Goal: Check status: Check status

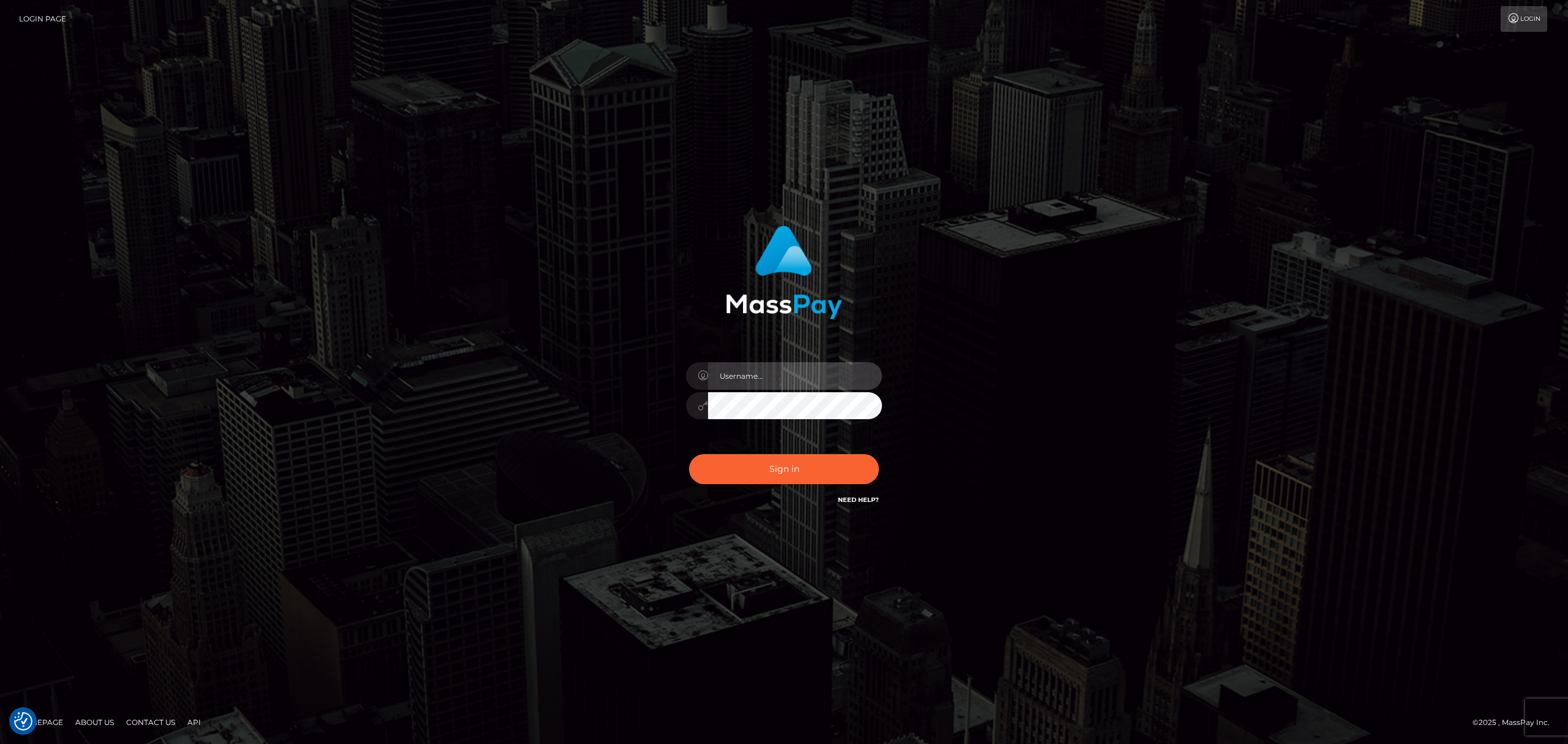
type input "[PERSON_NAME].megabonanza"
drag, startPoint x: 757, startPoint y: 496, endPoint x: 777, endPoint y: 461, distance: 40.3
click at [758, 496] on div "Sign in Need Help?" at bounding box center [784, 473] width 214 height 54
click at [777, 461] on button "Sign in" at bounding box center [784, 469] width 190 height 30
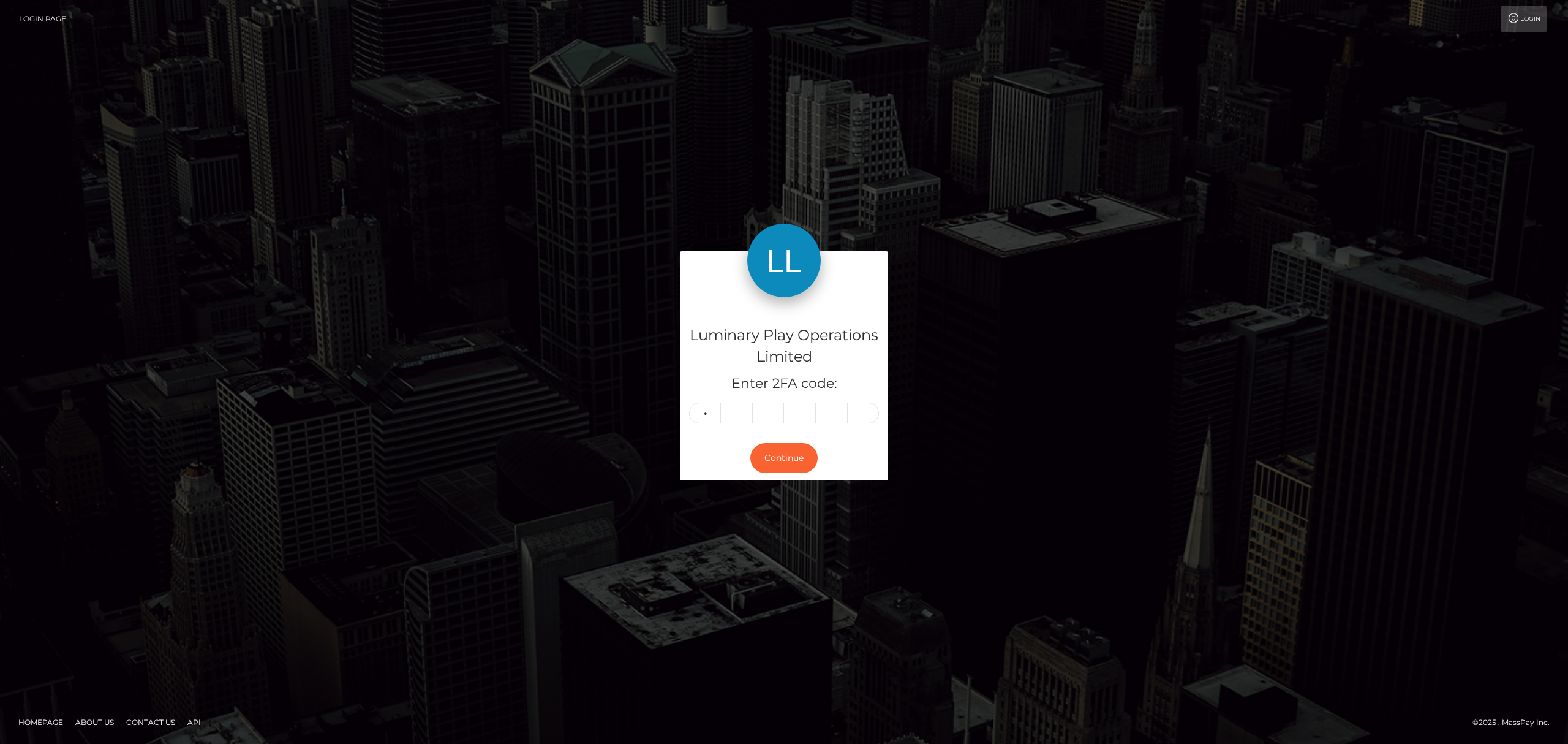
type input "9"
type input "1"
type input "5"
type input "3"
type input "5"
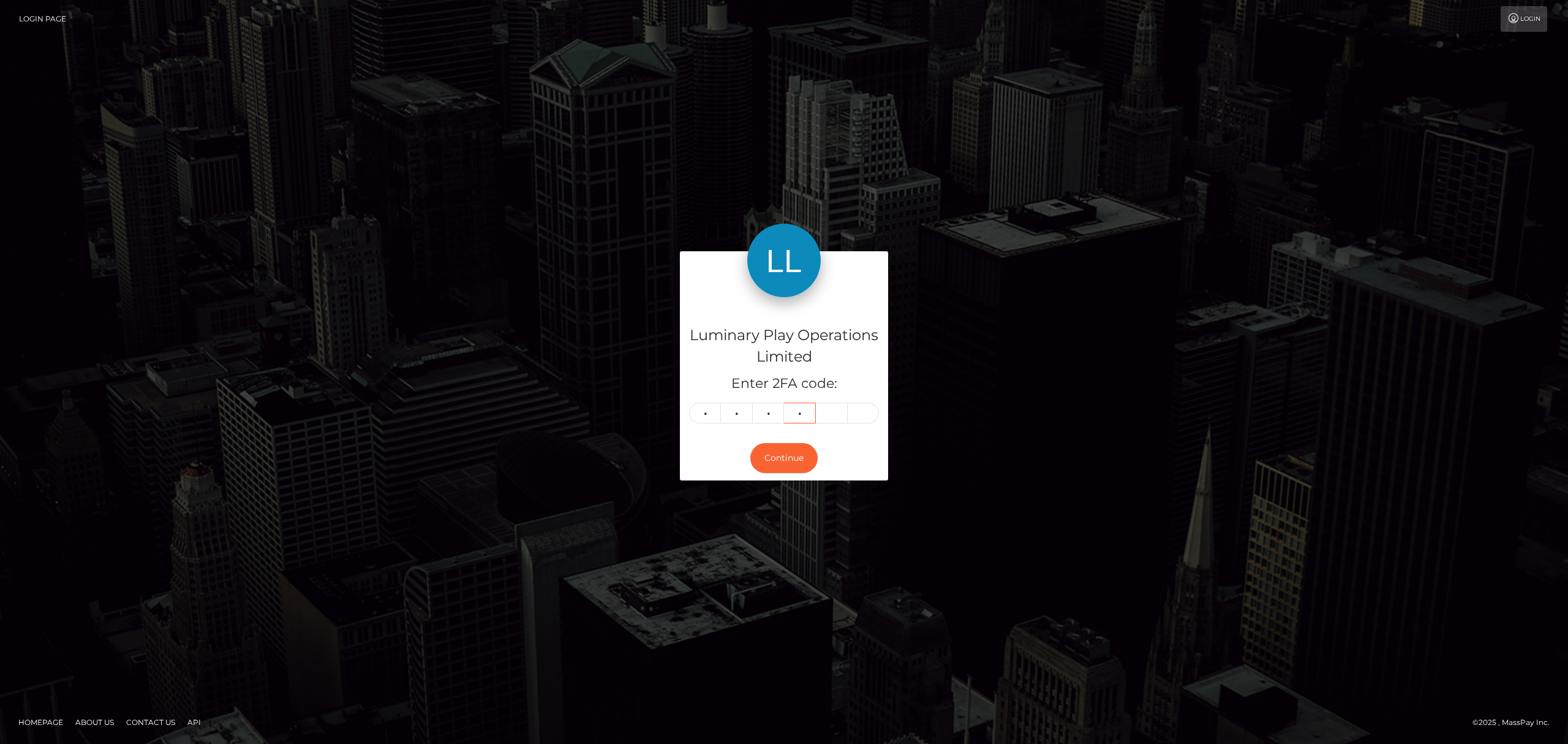
type input "5"
type input "9"
type input "3"
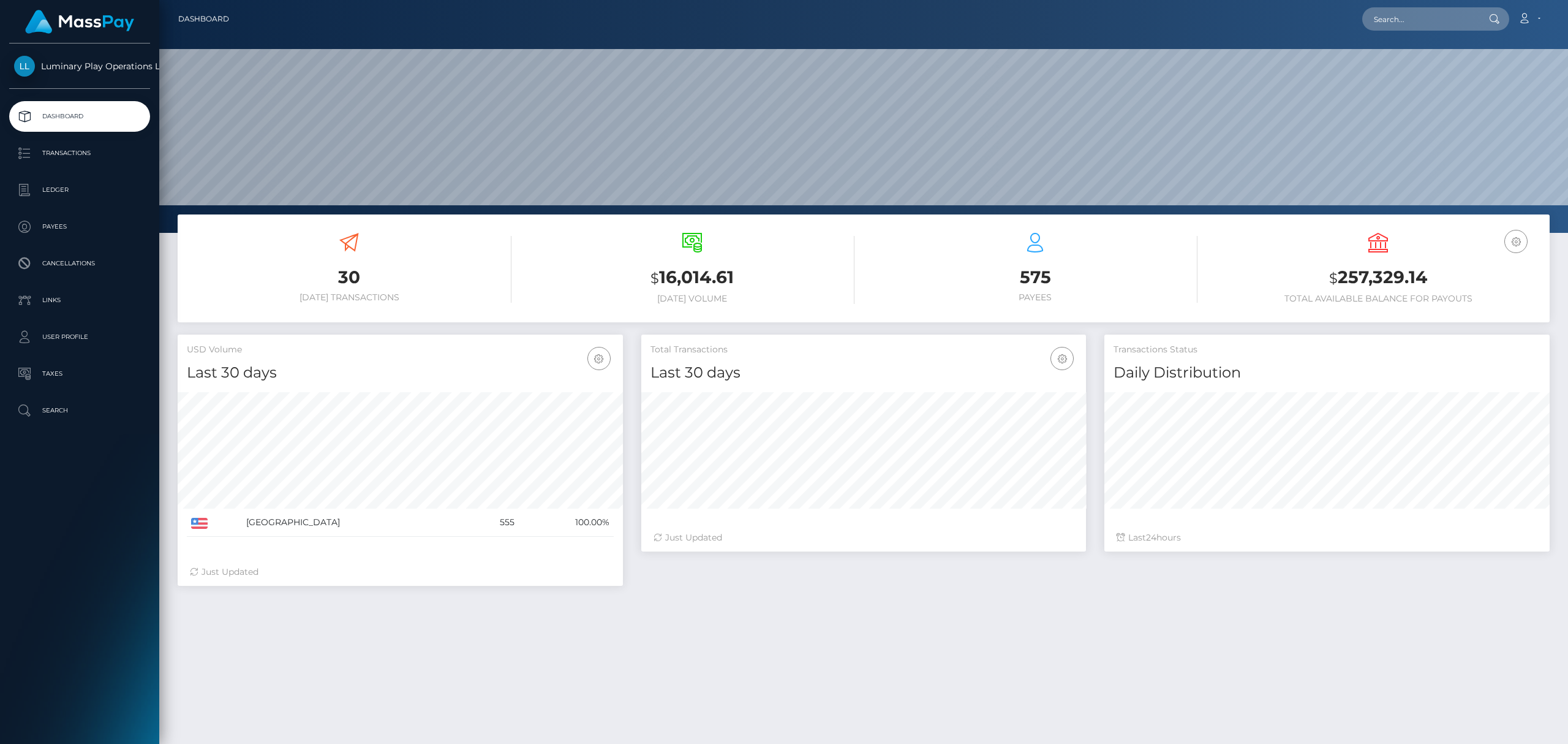
scroll to position [216, 445]
click at [1426, 278] on h3 "$ 257,329.14" at bounding box center [1378, 278] width 324 height 25
click at [1417, 277] on h3 "$ 257,329.14" at bounding box center [1378, 278] width 324 height 25
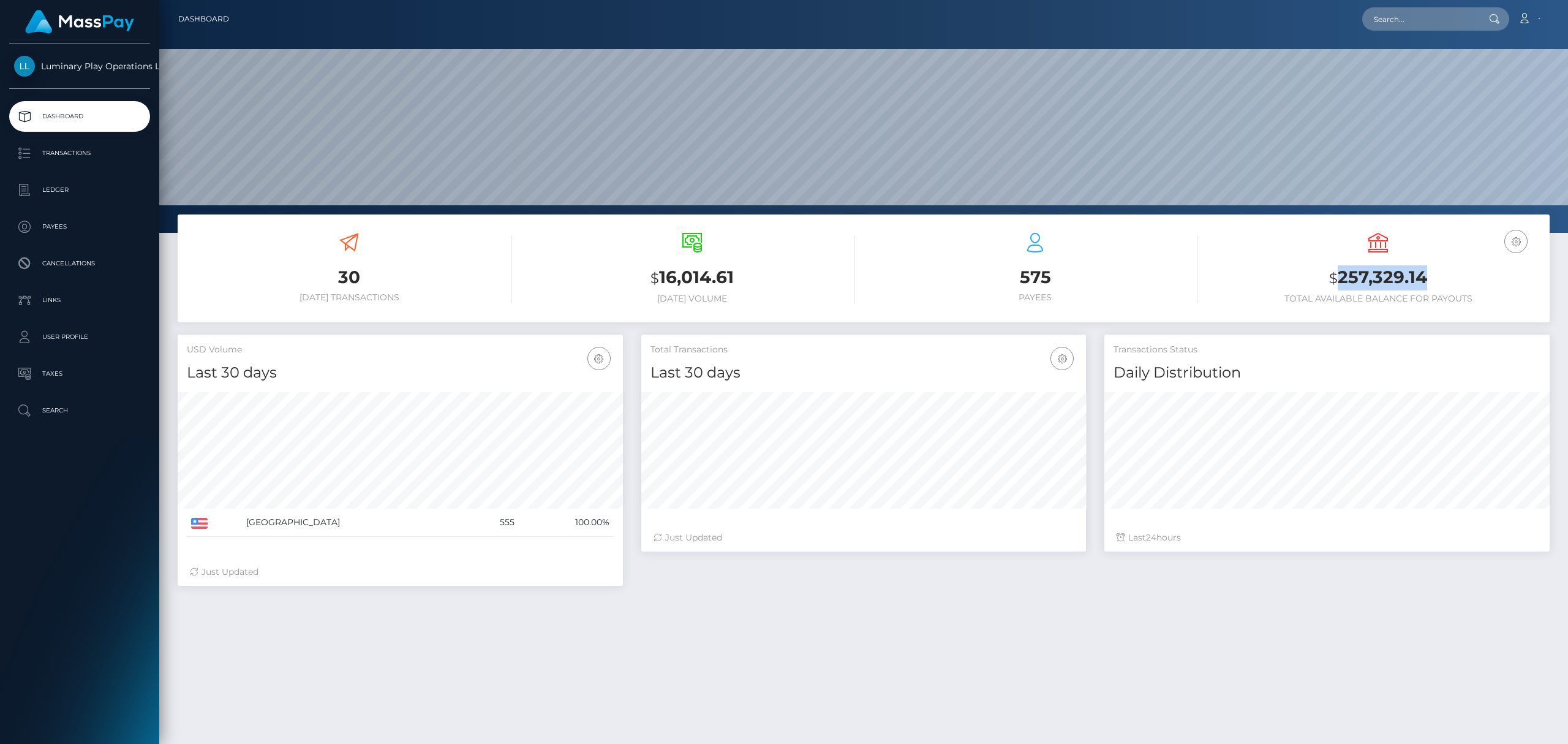
copy h3 "257,329.14"
